Goal: Find contact information: Find contact information

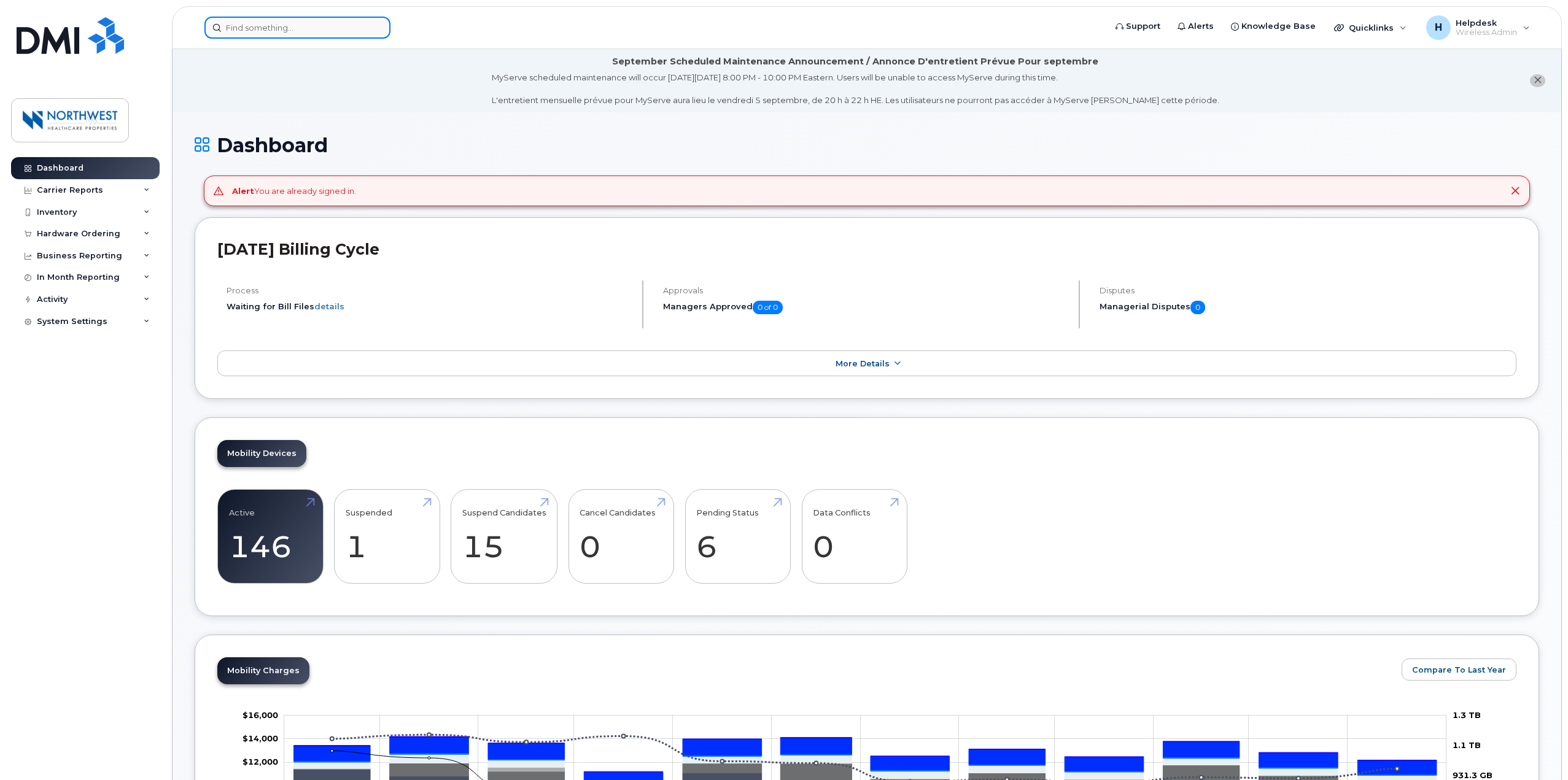
click at [310, 26] on input at bounding box center [297, 27] width 186 height 22
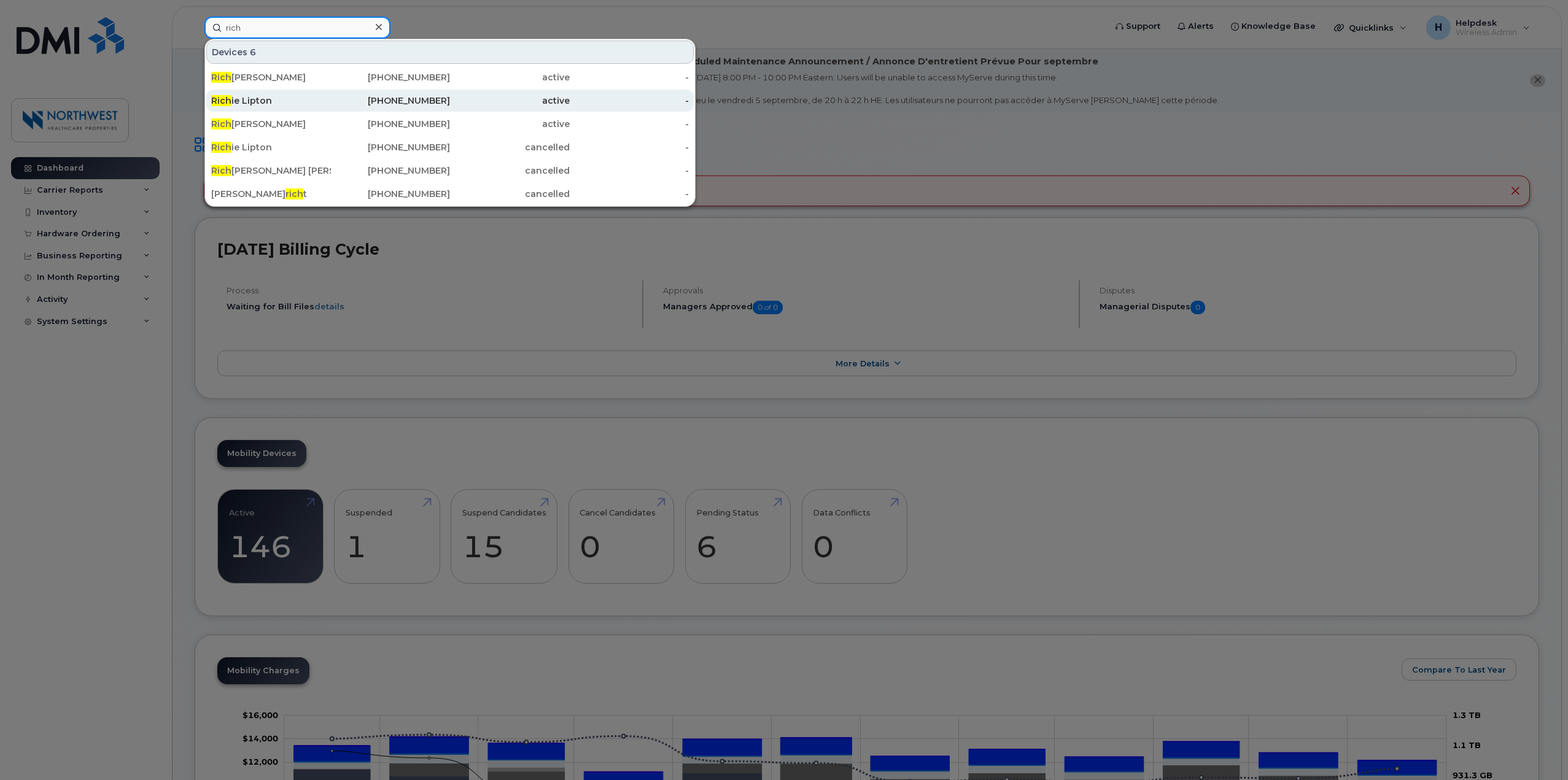
type input "rich"
click at [308, 97] on div "Rich ie Lipton" at bounding box center [270, 101] width 120 height 12
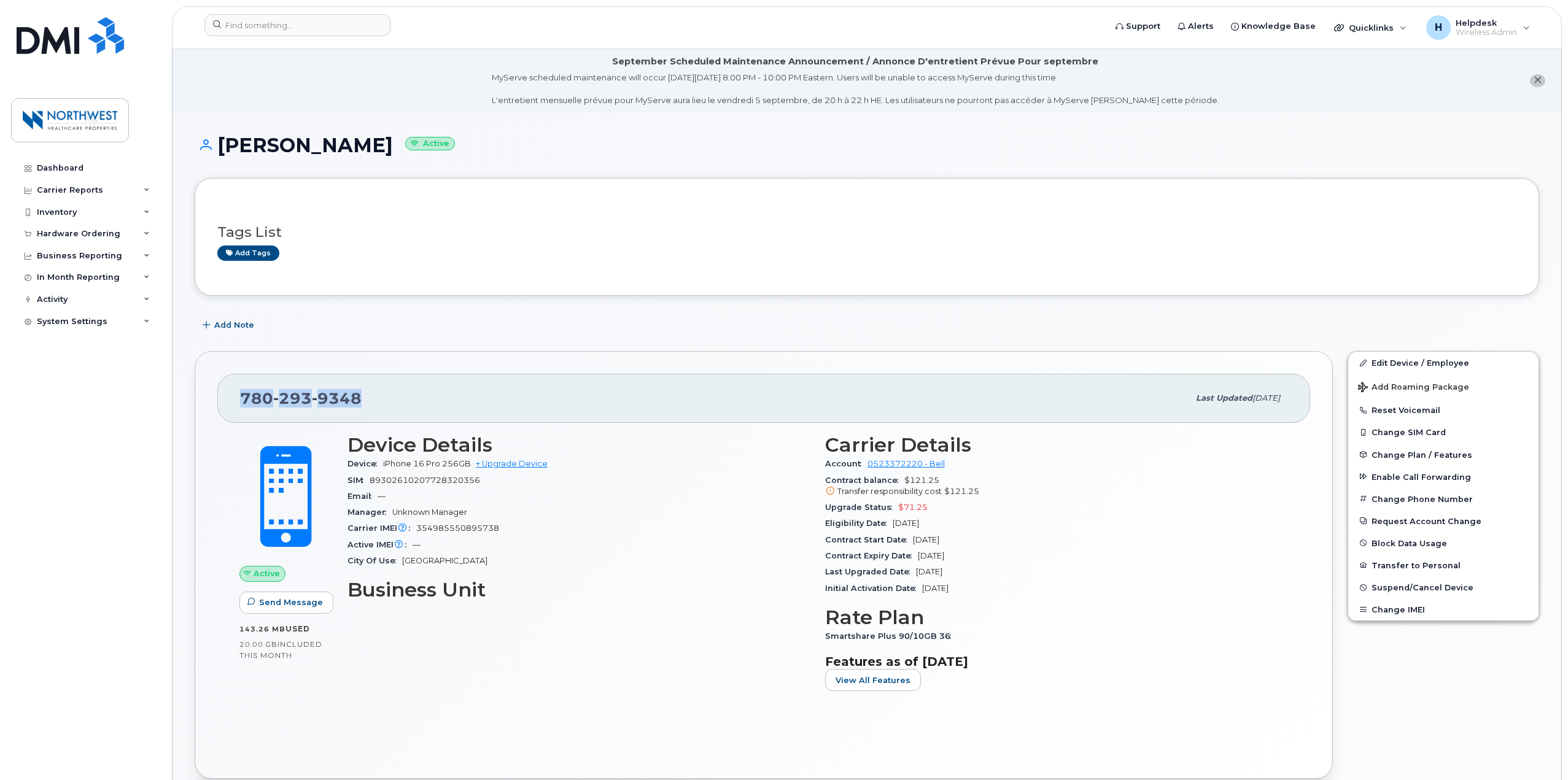
drag, startPoint x: 401, startPoint y: 390, endPoint x: 213, endPoint y: 401, distance: 188.3
click at [213, 401] on div "780 293 9348 Last updated Aug 11, 2025 Active Send Message 143.26 MB  used 20.0…" at bounding box center [764, 565] width 1139 height 428
